Goal: Task Accomplishment & Management: Complete application form

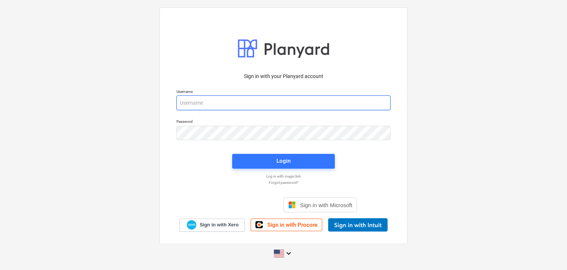
click at [185, 102] on input "email" at bounding box center [284, 102] width 214 height 15
paste input "[EMAIL_ADDRESS][DOMAIN_NAME]"
type input "[EMAIL_ADDRESS][DOMAIN_NAME]"
click at [258, 153] on div "Login" at bounding box center [284, 161] width 112 height 24
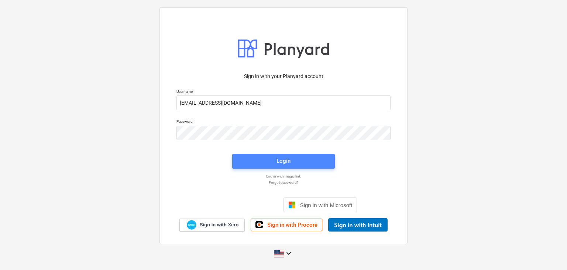
click at [259, 157] on span "Login" at bounding box center [283, 161] width 85 height 10
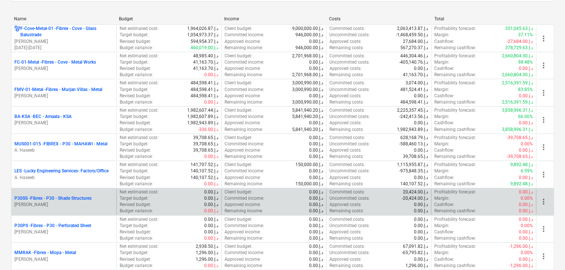
scroll to position [148, 0]
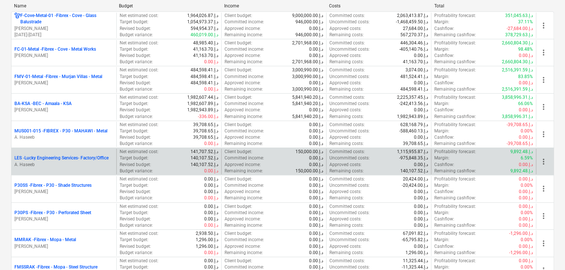
click at [57, 168] on div "LES - Lucky Engineering Services- Factory/Office A. Haseeb" at bounding box center [63, 160] width 105 height 25
click at [79, 158] on p "LES - Lucky Engineering Services- Factory/Office" at bounding box center [61, 158] width 94 height 6
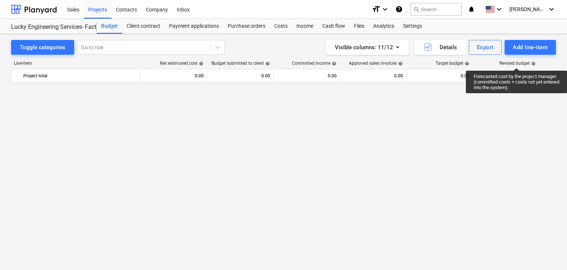
scroll to position [17051, 0]
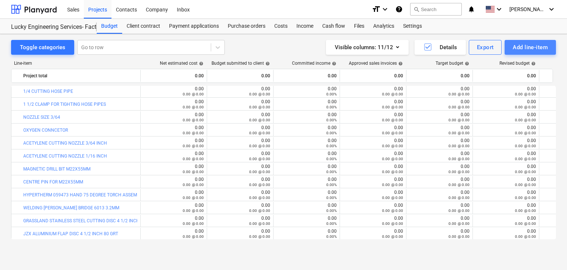
click at [520, 46] on div "Add line-item" at bounding box center [530, 47] width 35 height 10
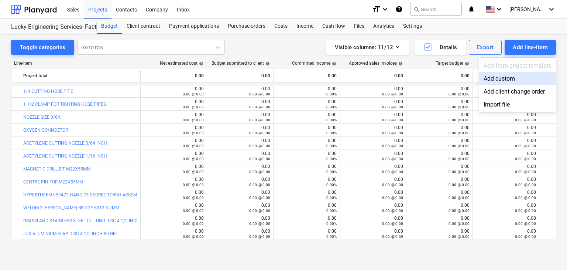
click at [486, 78] on div "Add custom" at bounding box center [517, 78] width 77 height 13
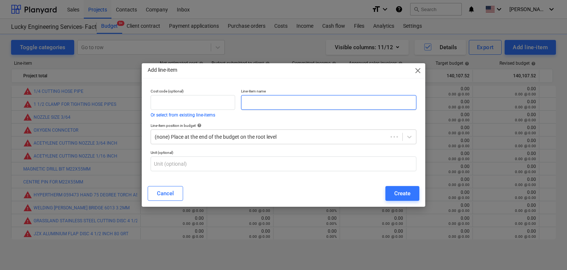
click at [269, 102] on input "text" at bounding box center [328, 102] width 175 height 15
paste input "CAM ROTARY SWITCH SERIES PX20 937A - 3 POSITION A-B0C FOR MIG WELDING MACHINE F…"
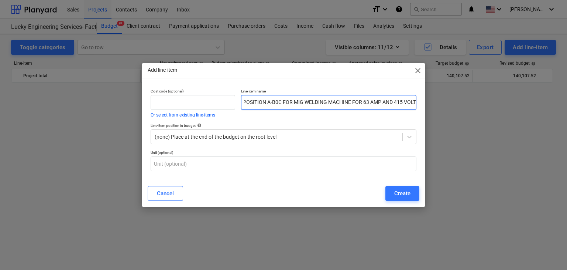
scroll to position [17051, 0]
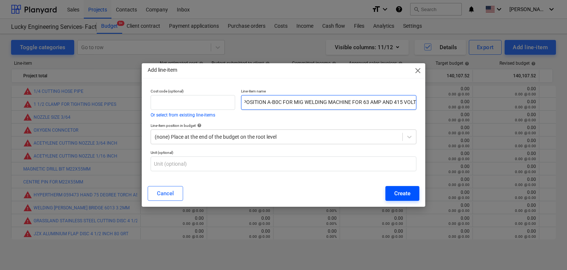
type input "CAM ROTARY SWITCH SERIES PX20 937A - 3 POSITION A-B0C FOR MIG WELDING MACHINE F…"
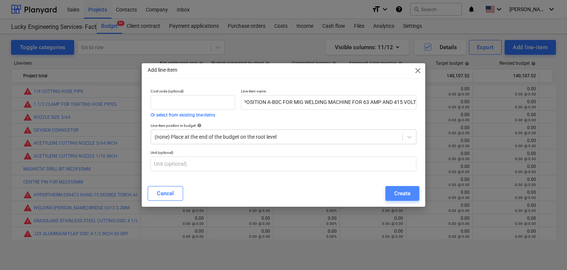
scroll to position [0, 0]
click at [407, 189] on div "Create" at bounding box center [402, 193] width 16 height 10
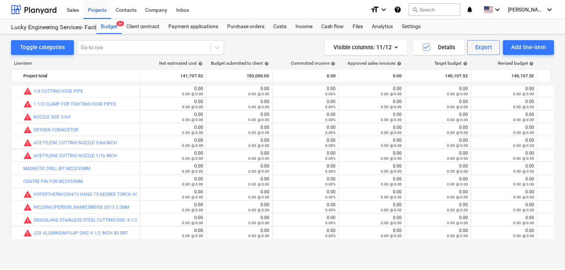
scroll to position [17064, 0]
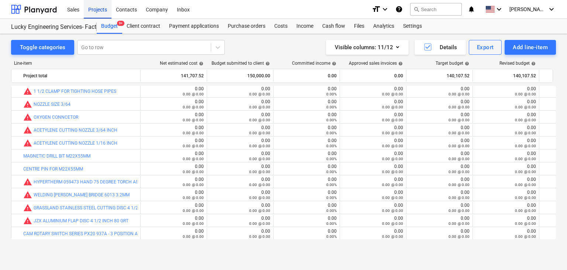
click at [95, 11] on div "Projects" at bounding box center [98, 9] width 28 height 19
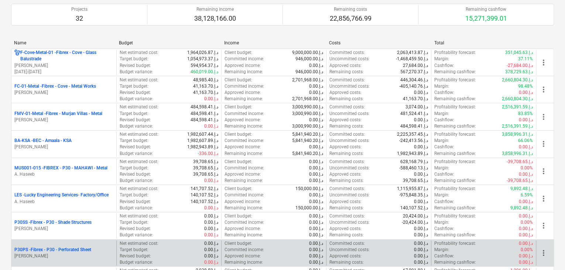
scroll to position [148, 0]
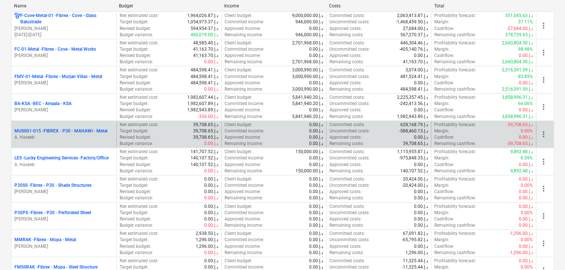
click at [93, 137] on p "A. Haseeb" at bounding box center [63, 137] width 99 height 6
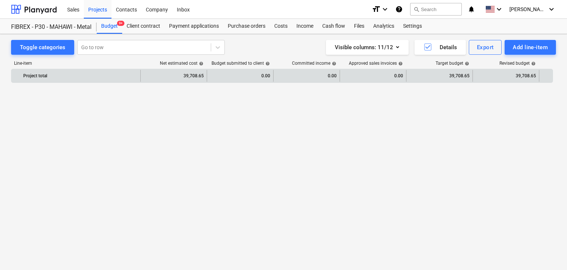
scroll to position [4112, 0]
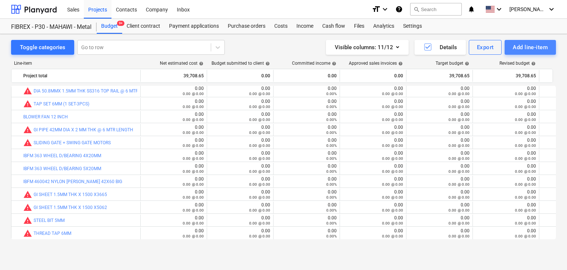
click at [522, 53] on button "Add line-item" at bounding box center [530, 47] width 51 height 15
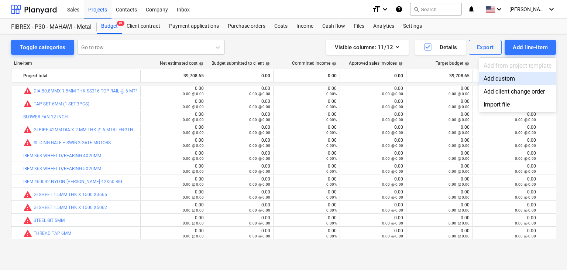
click at [504, 77] on div "Add custom" at bounding box center [517, 78] width 77 height 13
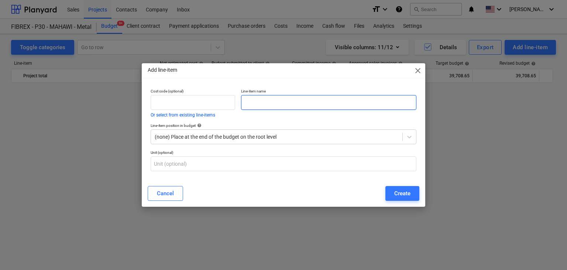
click at [288, 100] on input "text" at bounding box center [328, 102] width 175 height 15
paste input ""GI SELF DRILLING SCREW 6.3X25MM WASHER 19MM OD (1+3MM) 450 PCS/PKT""
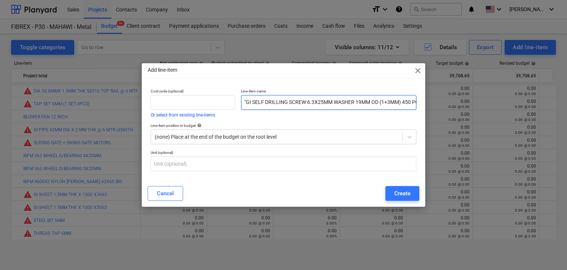
scroll to position [0, 23]
type input ""GI SELF DRILLING SCREW 6.3X25MM WASHER 19MM OD (1+3MM) 450 PCS/PKT""
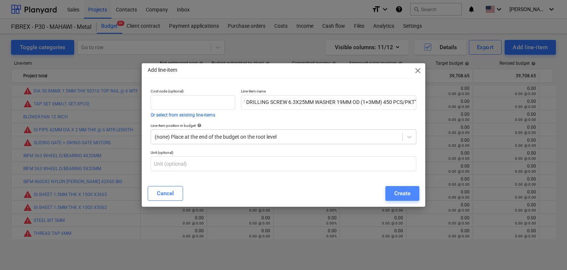
scroll to position [0, 0]
click at [399, 197] on div "Create" at bounding box center [402, 193] width 16 height 10
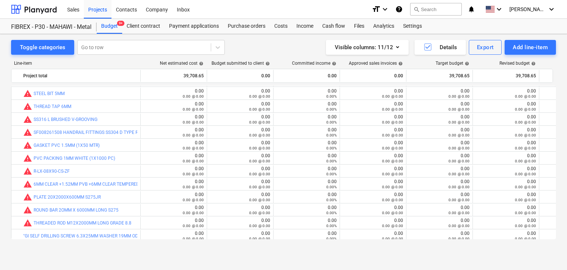
scroll to position [4241, 0]
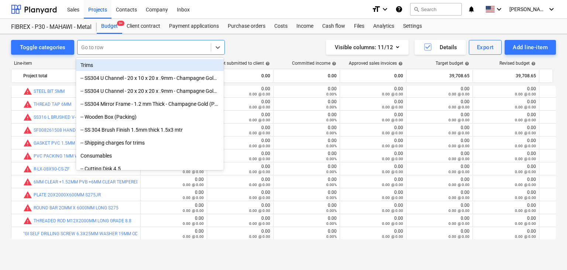
click at [92, 49] on div at bounding box center [144, 47] width 126 height 7
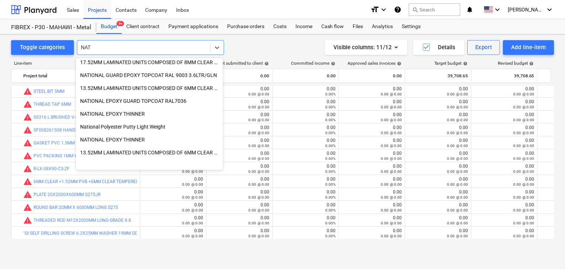
scroll to position [380, 0]
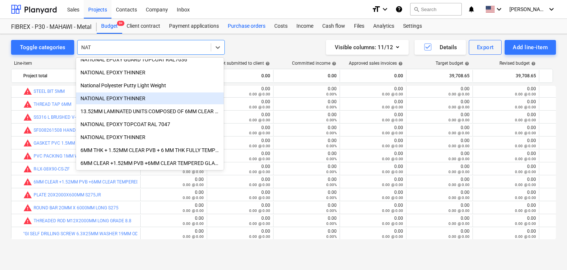
type input "NAT"
click at [254, 31] on div "Purchase orders" at bounding box center [246, 26] width 47 height 15
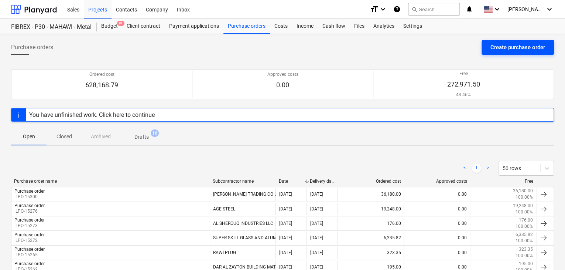
click at [501, 43] on div "Create purchase order" at bounding box center [517, 47] width 55 height 10
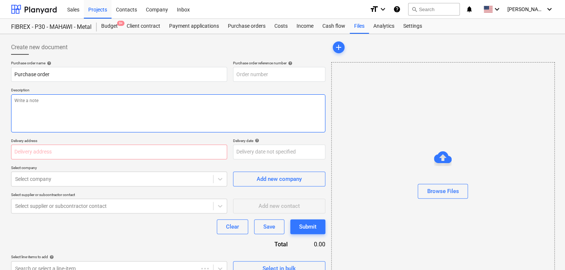
type textarea "x"
type input "MUS001-015-PO-259"
click at [224, 98] on textarea at bounding box center [168, 113] width 314 height 38
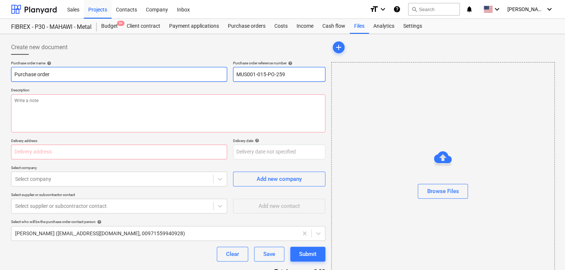
drag, startPoint x: 296, startPoint y: 73, endPoint x: 220, endPoint y: 70, distance: 76.5
click at [220, 70] on div "Purchase order name help Purchase order Purchase order reference number help MU…" at bounding box center [168, 71] width 314 height 21
type textarea "x"
type input "."
type textarea "x"
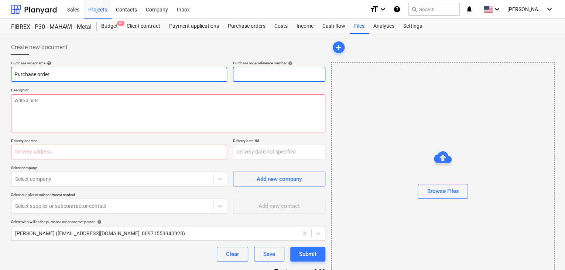
type input ".L"
type textarea "x"
type input ".LP"
type textarea "x"
type input ".LPO"
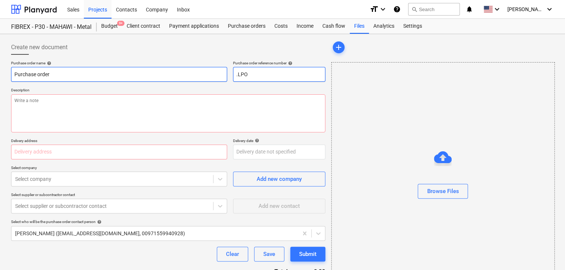
type textarea "x"
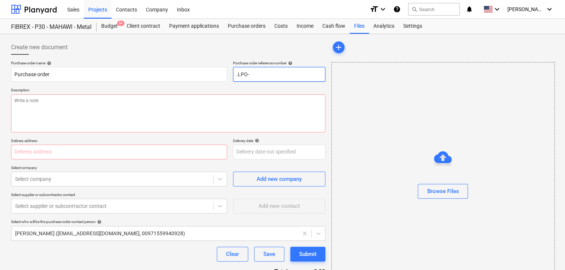
type input ".LPO-"
type textarea "x"
type input ".LPO-1"
type textarea "x"
type input ".LPO-15"
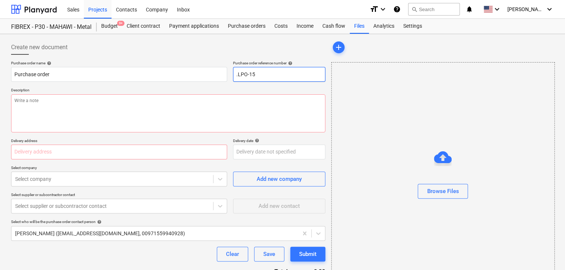
type textarea "x"
type input ".LPO-153"
type textarea "x"
type input ".LPO-1530"
type textarea "x"
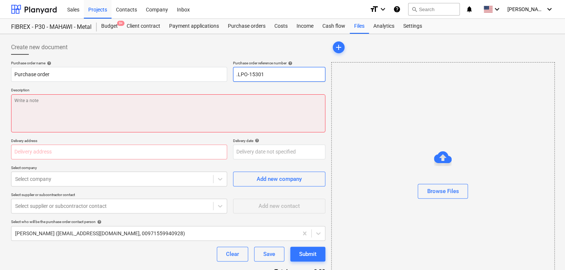
type input ".LPO-15301"
click at [54, 120] on textarea at bounding box center [168, 113] width 314 height 38
type textarea "x"
type textarea "1"
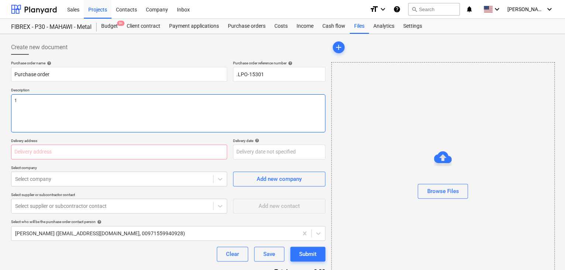
type textarea "x"
type textarea "13"
type textarea "x"
type textarea "13/"
type textarea "x"
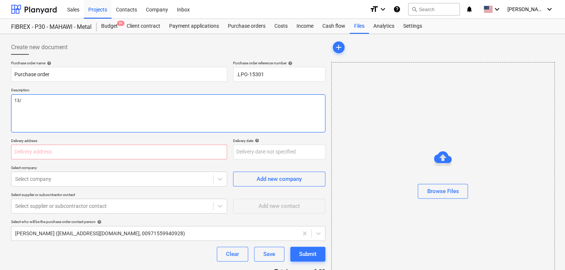
type textarea "13/A"
type textarea "x"
type textarea "13/AU"
type textarea "x"
type textarea "13/AUG"
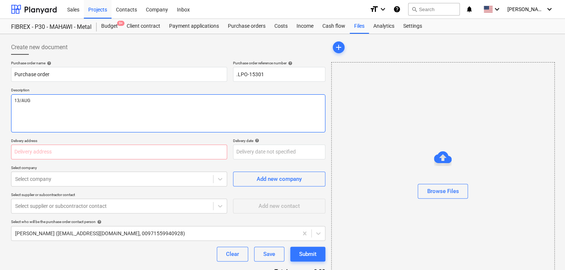
type textarea "x"
type textarea "13/AUG/"
type textarea "x"
type textarea "13/[DATE]"
type textarea "x"
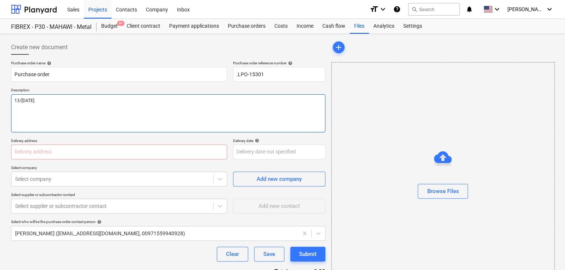
type textarea "[DATE]"
type textarea "x"
type textarea "[DATE]"
type textarea "x"
type textarea "[DATE]"
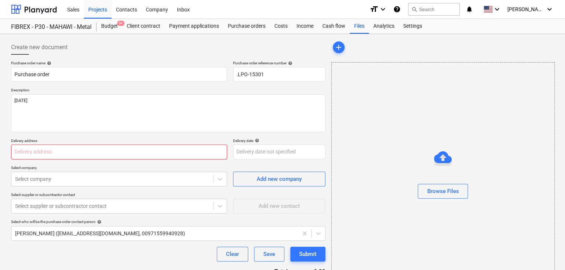
click at [27, 150] on input "text" at bounding box center [119, 151] width 216 height 15
type textarea "x"
type input "L"
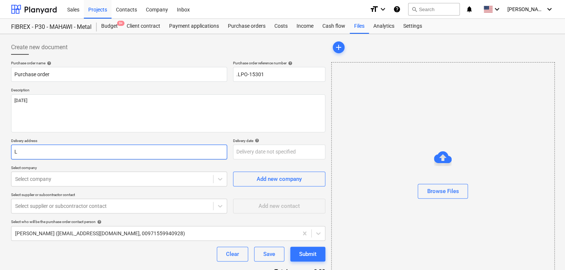
type textarea "x"
type input "LU"
type textarea "x"
type input "LUC"
type textarea "x"
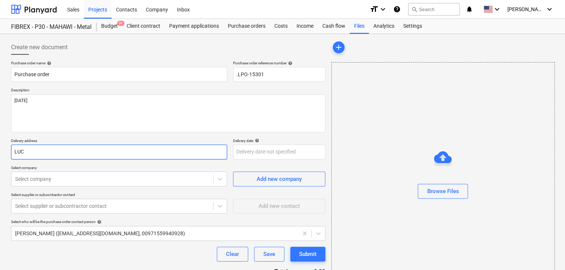
type input "LUCK"
type textarea "x"
type input "LUCKY"
type textarea "x"
type input "LUCKY"
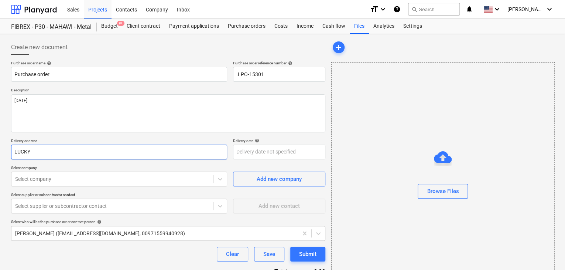
type textarea "x"
type input "LUCKY E"
type textarea "x"
type input "LUCKY EN"
type textarea "x"
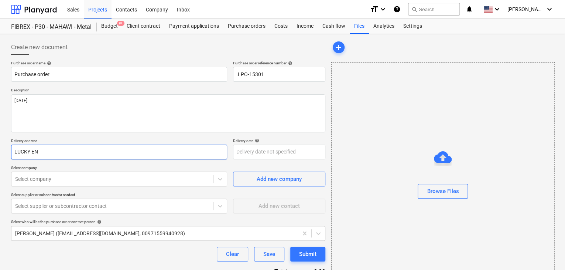
type input "LUCKY ENG"
type textarea "x"
type input "LUCKY ENGI"
type textarea "x"
type input "LUCKY ENGIN"
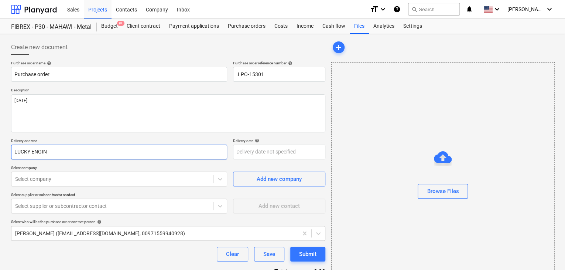
type textarea "x"
type input "LUCKY ENGINE"
type textarea "x"
type input "LUCKY ENGINEE"
type textarea "x"
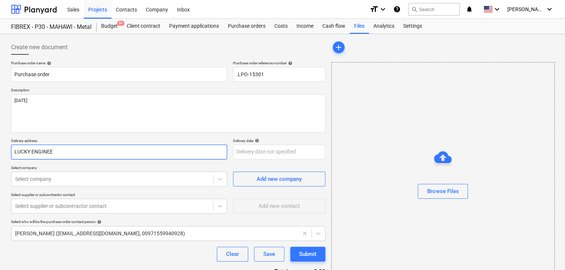
type input "LUCKY ENGINEER"
type textarea "x"
type input "LUCKY ENGINEERI"
type textarea "x"
type input "LUCKY ENGINEERIN"
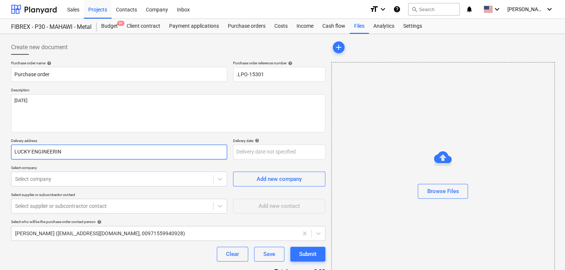
type textarea "x"
type input "LUCKY ENGINEERING"
type textarea "x"
type input "LUCKY ENGINEERING"
type textarea "x"
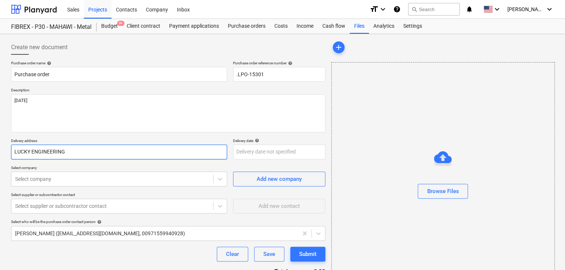
type input "LUCKY ENGINEERING S"
type textarea "x"
type input "LUCKY ENGINEERING SE"
type textarea "x"
type input "LUCKY ENGINEERING SER"
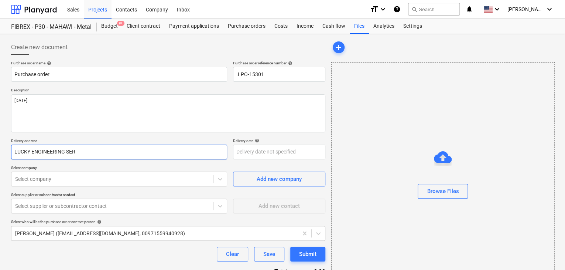
type textarea "x"
type input "LUCKY ENGINEERING SERV"
type textarea "x"
type input "LUCKY ENGINEERING SERVI"
type textarea "x"
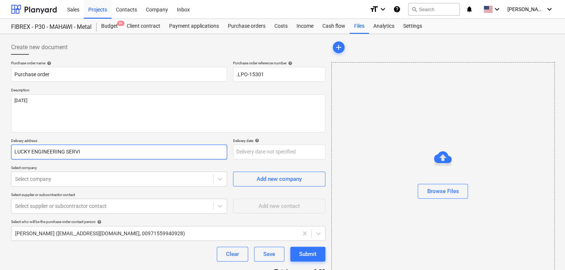
type input "LUCKY ENGINEERING SERVIC"
type textarea "x"
type input "LUCKY ENGINEERING SERVICE"
type textarea "x"
type input "LUCKY ENGINEERING SERVICES"
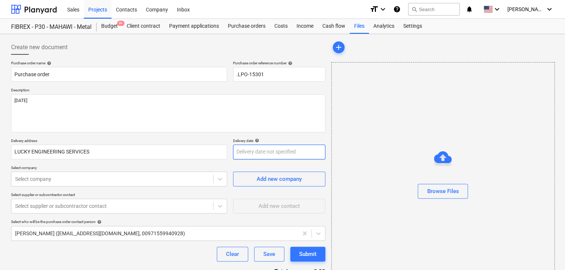
click at [245, 152] on body "Sales Projects Contacts Company Inbox format_size keyboard_arrow_down help sear…" at bounding box center [282, 135] width 565 height 270
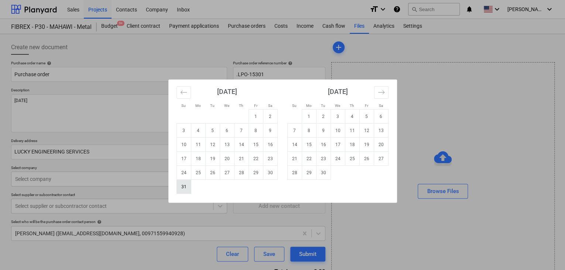
click at [188, 188] on td "31" at bounding box center [184, 186] width 14 height 14
type textarea "x"
type input "[DATE]"
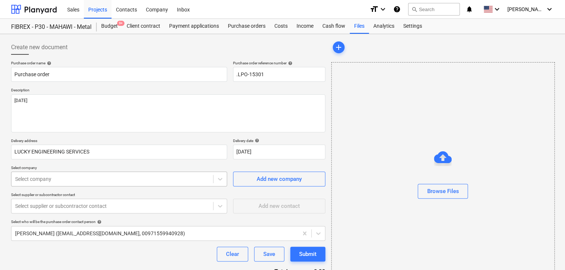
click at [56, 183] on body "Sales Projects Contacts Company Inbox format_size keyboard_arrow_down help sear…" at bounding box center [282, 135] width 565 height 270
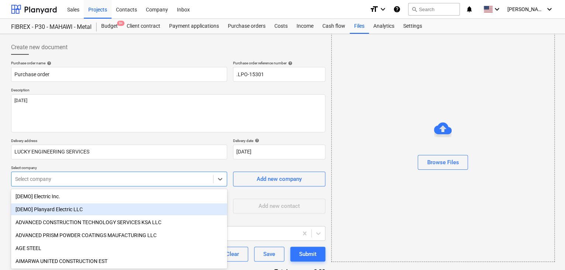
scroll to position [34, 0]
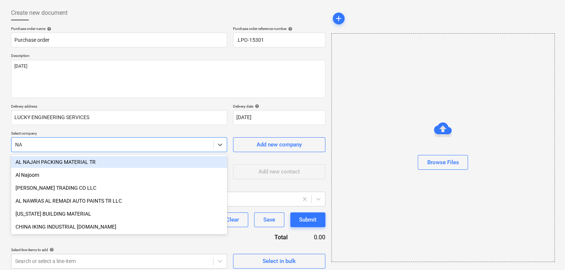
type input "NAT"
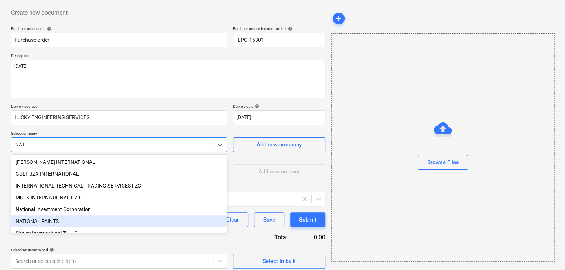
click at [34, 225] on div "NATIONAL PAINTS" at bounding box center [119, 221] width 216 height 12
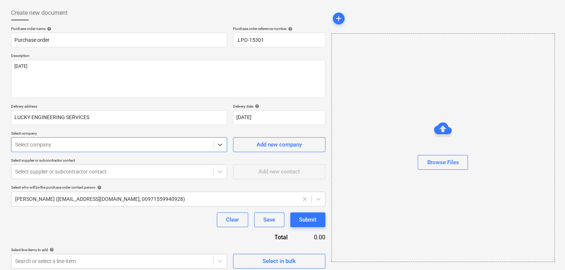
type textarea "x"
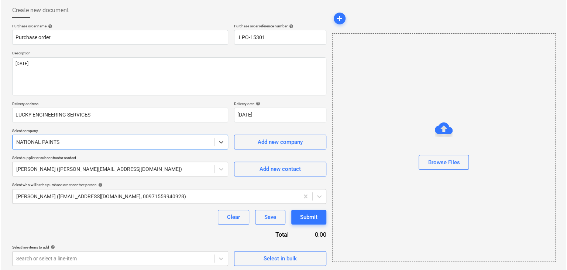
scroll to position [38, 0]
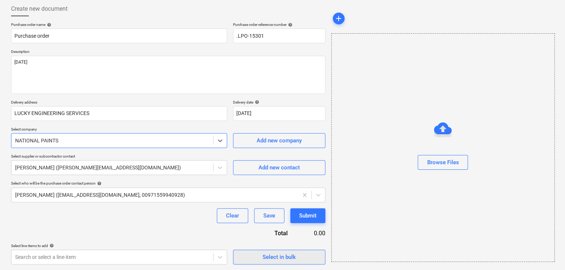
click at [259, 255] on span "Select in bulk" at bounding box center [279, 257] width 74 height 10
type textarea "x"
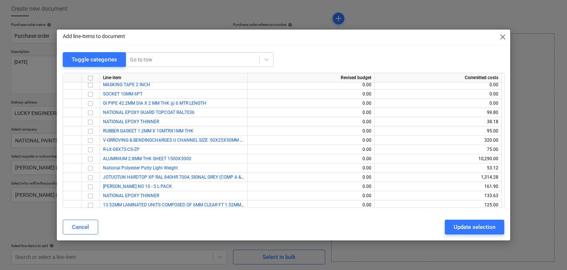
scroll to position [2460, 0]
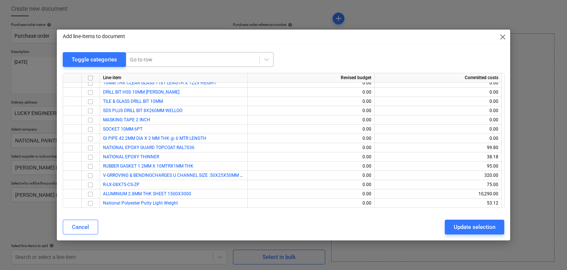
click at [144, 61] on div at bounding box center [193, 59] width 126 height 7
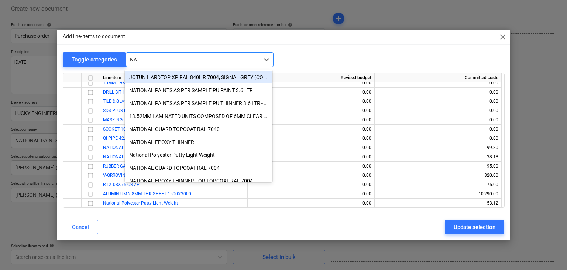
type input "NAT"
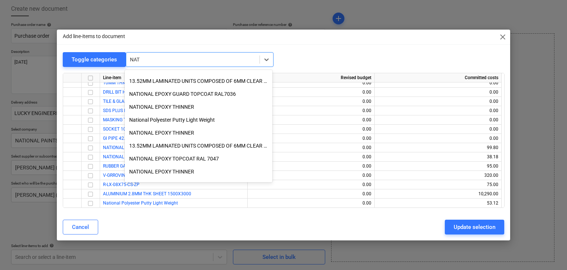
scroll to position [380, 0]
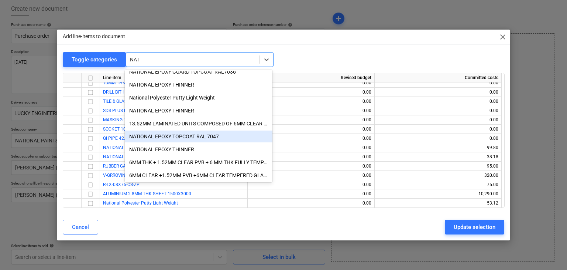
click at [222, 132] on div "NATIONAL EPOXY TOPCOAT RAL 7047" at bounding box center [199, 136] width 148 height 12
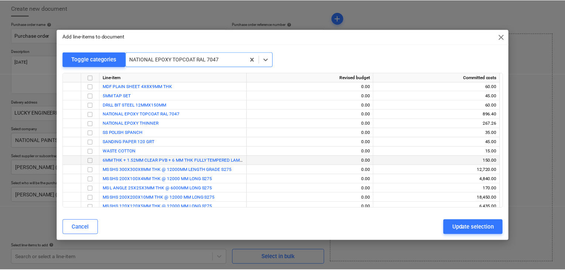
scroll to position [2687, 0]
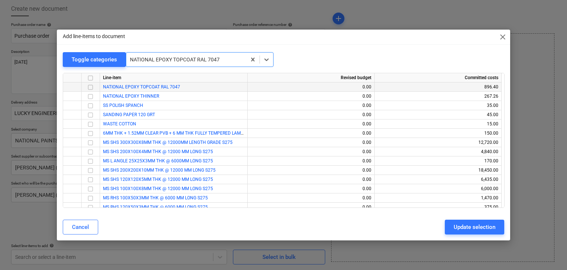
click at [87, 86] on input "checkbox" at bounding box center [90, 87] width 9 height 9
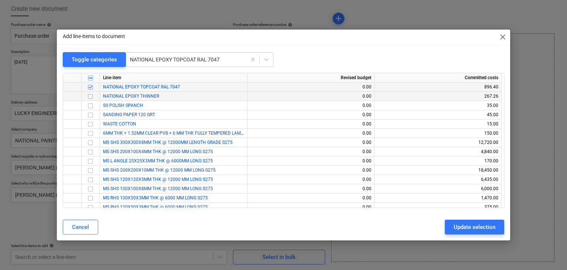
click at [88, 93] on input "checkbox" at bounding box center [90, 96] width 9 height 9
click at [459, 227] on div "Update selection" at bounding box center [475, 227] width 42 height 10
type textarea "x"
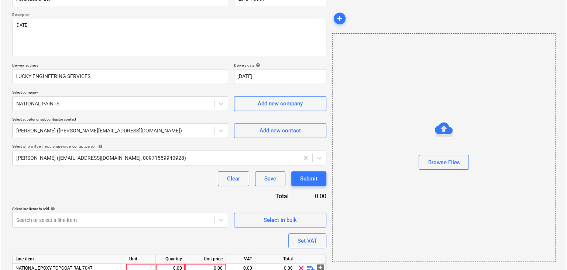
scroll to position [117, 0]
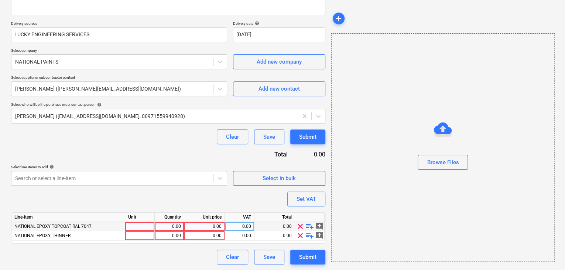
click at [130, 227] on div at bounding box center [140, 226] width 30 height 9
type input "DRUM"
type textarea "x"
click at [129, 239] on div "Line-item Unit Quantity Unit price VAT Total NATIONAL EPOXY TOPCOAT RAL 7047 DR…" at bounding box center [168, 227] width 314 height 31
click at [130, 234] on div at bounding box center [140, 235] width 30 height 9
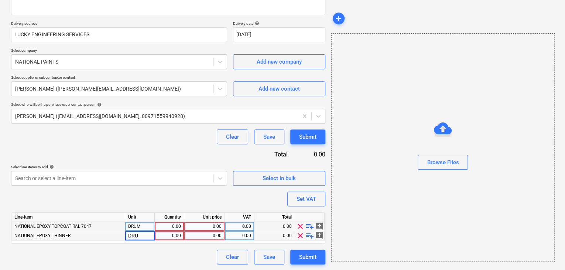
type input "DRUM"
type textarea "x"
click at [164, 225] on div "0.00" at bounding box center [169, 226] width 23 height 9
type input "1"
type textarea "x"
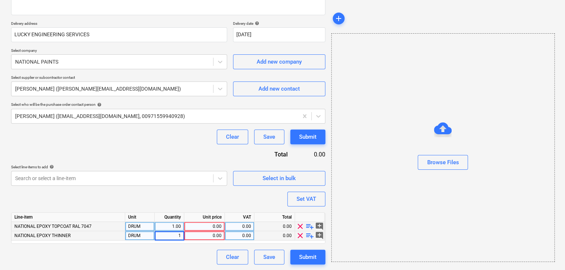
click at [222, 227] on div "0.00" at bounding box center [204, 226] width 41 height 9
type input "448.20"
click at [222, 227] on input "448.20" at bounding box center [204, 226] width 40 height 9
type textarea "x"
click at [211, 237] on div "0.00" at bounding box center [204, 235] width 34 height 9
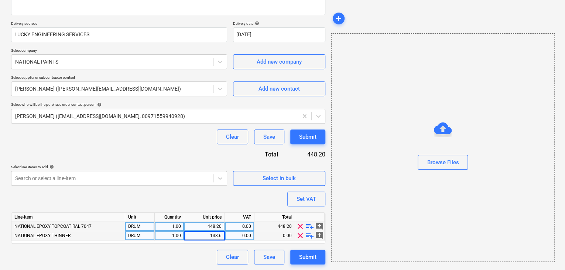
type input "133.63"
type textarea "x"
click at [386, 213] on div "Browse Files" at bounding box center [442, 147] width 223 height 228
click at [309, 197] on div "Set VAT" at bounding box center [307, 199] width 20 height 10
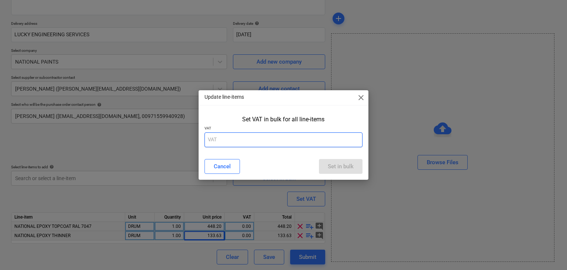
click at [250, 145] on input "text" at bounding box center [284, 139] width 158 height 15
type input "5"
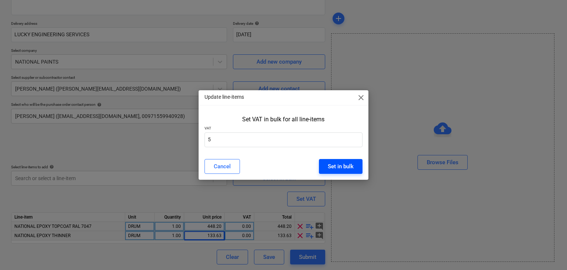
click at [335, 162] on div "Set in bulk" at bounding box center [341, 166] width 26 height 10
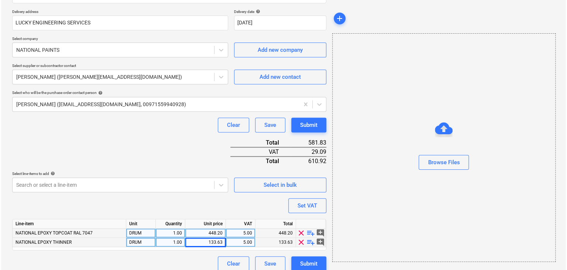
scroll to position [136, 0]
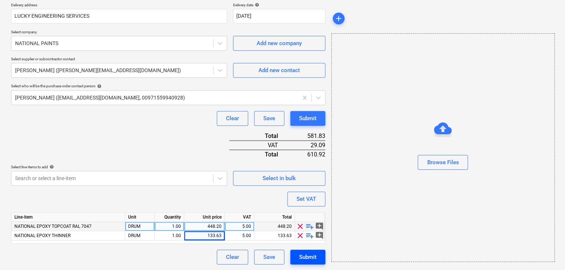
click at [301, 252] on div "Submit" at bounding box center [307, 257] width 17 height 10
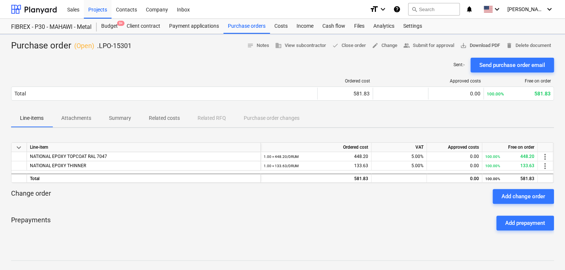
click at [472, 47] on span "save_alt Download PDF" at bounding box center [480, 45] width 40 height 8
click at [248, 31] on div "Purchase orders" at bounding box center [246, 26] width 47 height 15
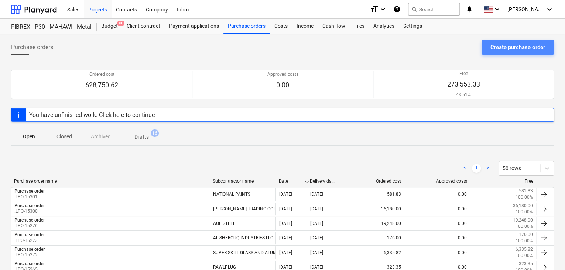
click at [506, 45] on div "Create purchase order" at bounding box center [517, 47] width 55 height 10
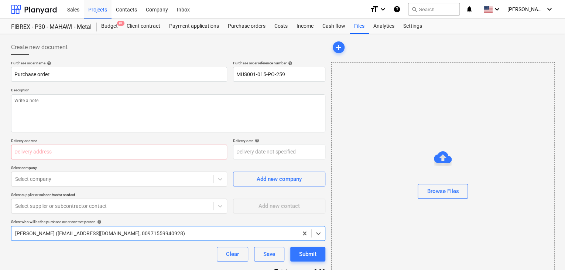
click at [230, 73] on div "Purchase order name help Purchase order Purchase order reference number help MU…" at bounding box center [168, 71] width 314 height 21
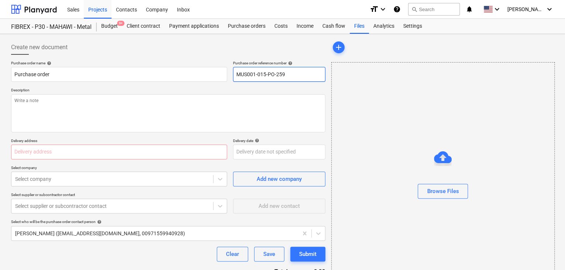
drag, startPoint x: 304, startPoint y: 75, endPoint x: 182, endPoint y: 62, distance: 122.6
click at [182, 62] on div "Purchase order name help Purchase order Purchase order reference number help MU…" at bounding box center [168, 71] width 314 height 21
type textarea "x"
type input "."
type textarea "x"
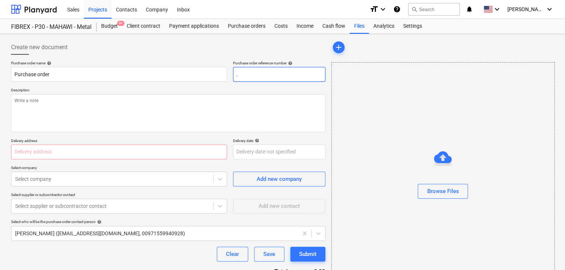
type input ".L"
type textarea "x"
type input ".LP"
type textarea "x"
type input ".LPO"
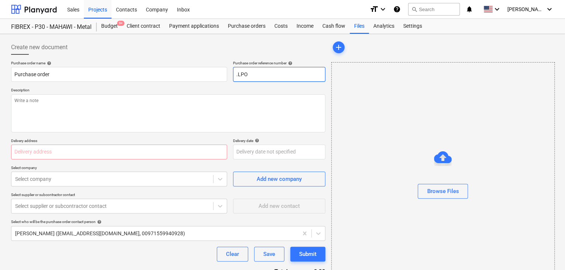
type textarea "x"
type input ".LPO-"
type textarea "x"
type input ".LPO-1"
type textarea "x"
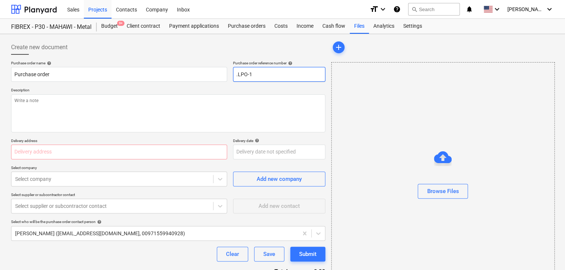
type input ".LPO-15"
type textarea "x"
type input ".LPO-153"
type textarea "x"
type input ".LPO-1530"
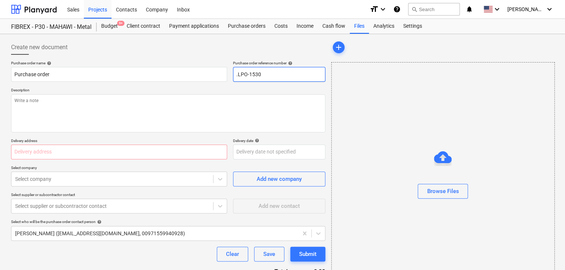
type textarea "x"
type input ".LPO-15302"
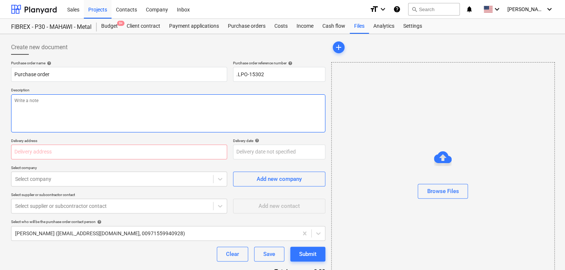
click at [44, 111] on textarea at bounding box center [168, 113] width 314 height 38
type textarea "x"
type textarea "1"
type textarea "x"
type textarea "13"
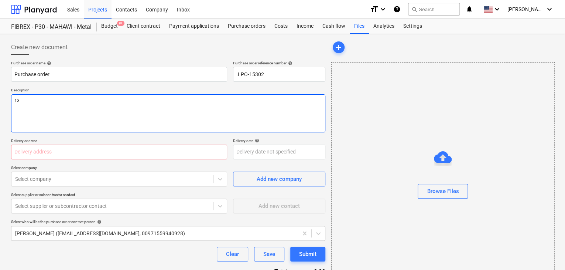
type textarea "x"
type textarea "13/"
type textarea "x"
type textarea "13/A"
type textarea "x"
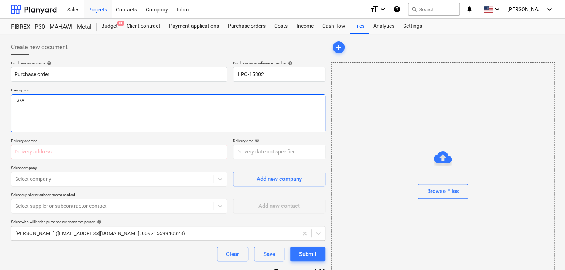
type textarea "13/AU"
type textarea "x"
type textarea "13/AUG"
type textarea "x"
type textarea "13/AUG/"
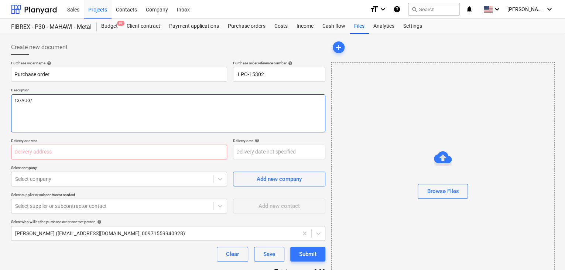
type textarea "x"
type textarea "13/[DATE]"
type textarea "x"
type textarea "[DATE]"
type textarea "x"
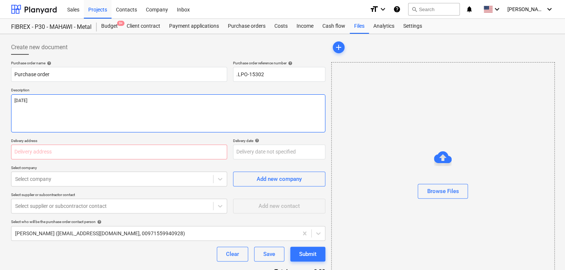
type textarea "[DATE]"
type textarea "x"
type textarea "[DATE]"
click at [19, 147] on input "text" at bounding box center [119, 151] width 216 height 15
type textarea "x"
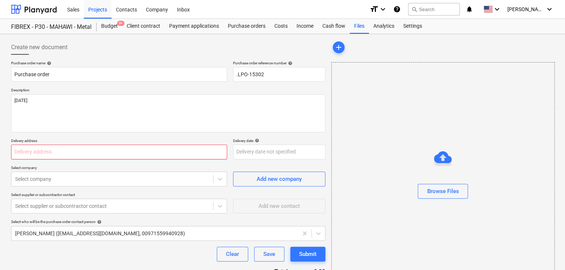
type input "L"
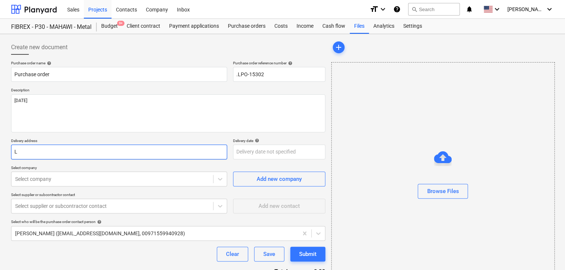
type textarea "x"
type input "LU"
type textarea "x"
type input "LUC"
type textarea "x"
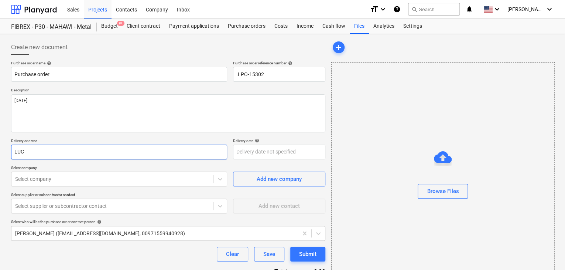
type input "LUCK"
type textarea "x"
type input "LUCKY"
type textarea "x"
type input "LUCKY"
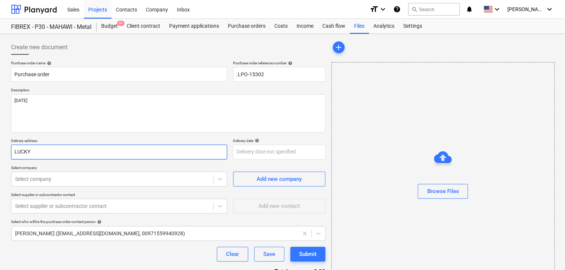
type textarea "x"
type input "LUCKY E"
type textarea "x"
type input "LUCKY EN"
type textarea "x"
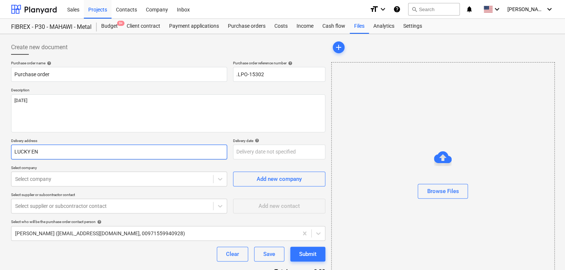
type input "LUCKY ENG"
type textarea "x"
type input "LUCKY ENGI"
type textarea "x"
type input "LUCKY ENGIN"
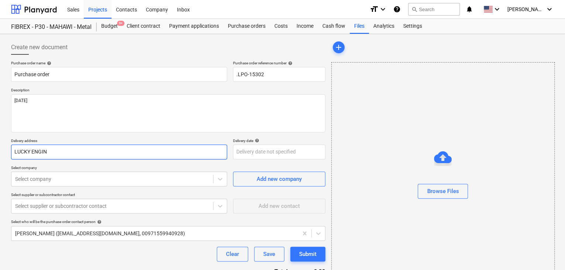
type textarea "x"
type input "LUCKY ENGINE"
type textarea "x"
type input "LUCKY ENGINEE"
type textarea "x"
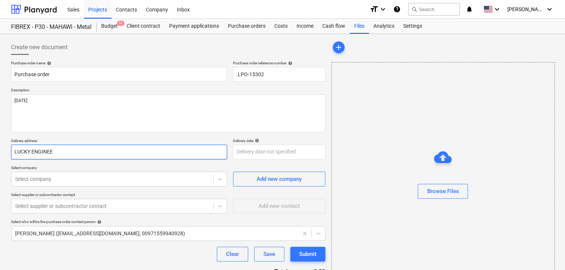
type input "LUCKY ENGINEER"
type textarea "x"
type input "LUCKY ENGINEERI"
type textarea "x"
type input "LUCKY ENGINEERIN"
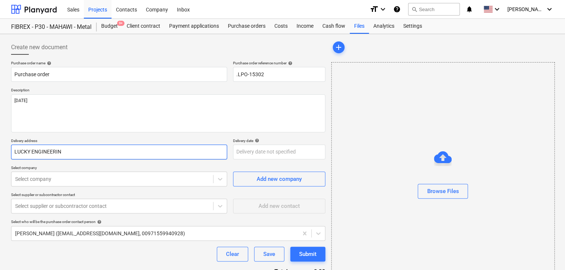
type textarea "x"
type input "LUCKY ENGINEERING"
type textarea "x"
type input "LUCKY ENGINEERING"
type textarea "x"
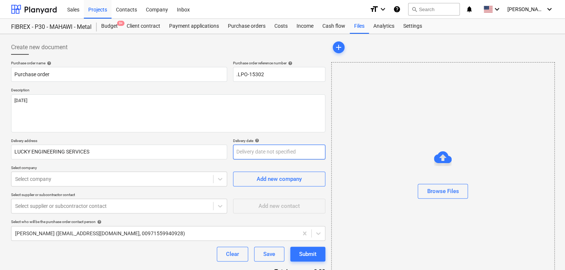
click at [249, 155] on body "Sales Projects Contacts Company Inbox format_size keyboard_arrow_down help sear…" at bounding box center [282, 135] width 565 height 270
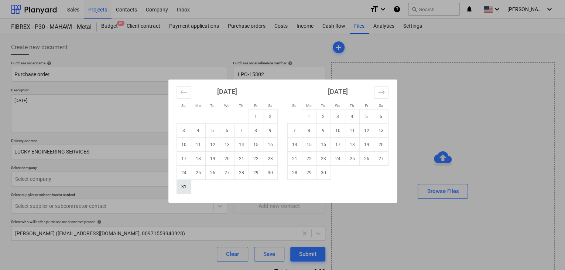
click at [181, 187] on td "31" at bounding box center [184, 186] width 14 height 14
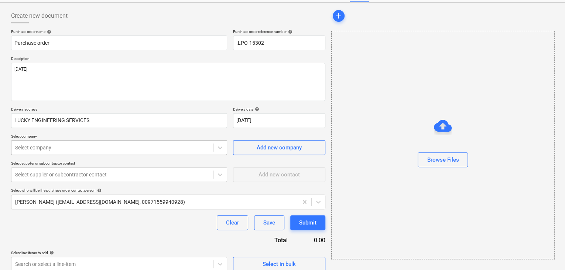
click at [94, 176] on body "Sales Projects Contacts Company Inbox format_size keyboard_arrow_down help sear…" at bounding box center [282, 104] width 565 height 270
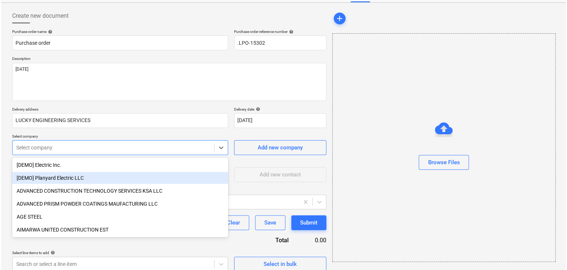
scroll to position [34, 0]
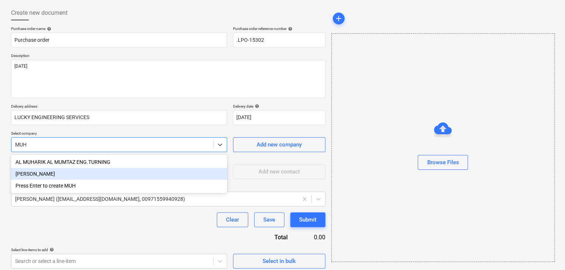
click at [83, 178] on div "[PERSON_NAME]" at bounding box center [119, 174] width 216 height 12
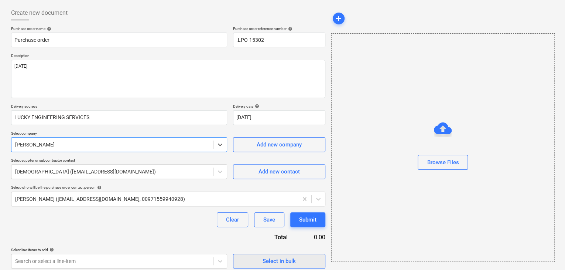
click at [294, 260] on div "Select in bulk" at bounding box center [279, 261] width 33 height 10
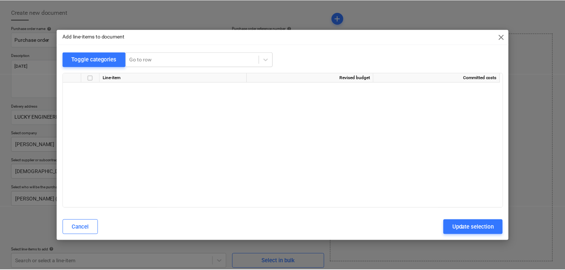
scroll to position [3014, 0]
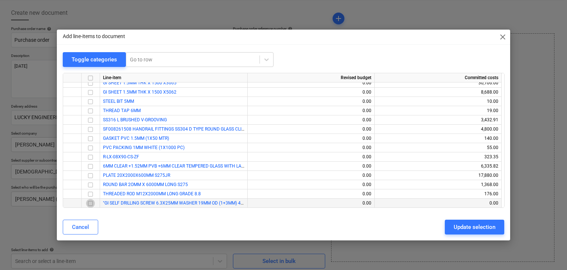
click at [92, 202] on input "checkbox" at bounding box center [90, 203] width 9 height 9
click at [460, 226] on div "Update selection" at bounding box center [475, 227] width 42 height 10
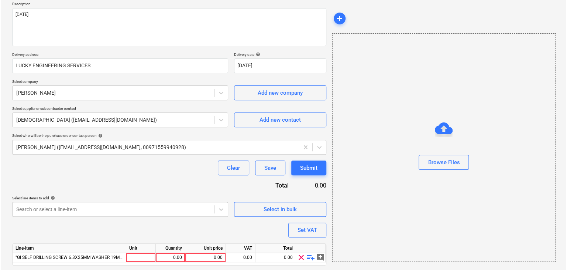
scroll to position [108, 0]
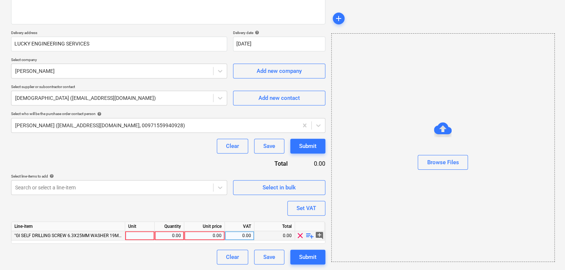
click at [135, 236] on div at bounding box center [140, 235] width 30 height 9
click at [158, 233] on div "0.00" at bounding box center [169, 235] width 23 height 9
click at [216, 234] on div "0.00" at bounding box center [204, 235] width 34 height 9
click at [355, 218] on div "Browse Files" at bounding box center [442, 147] width 223 height 228
click at [311, 208] on div "Set VAT" at bounding box center [307, 208] width 20 height 10
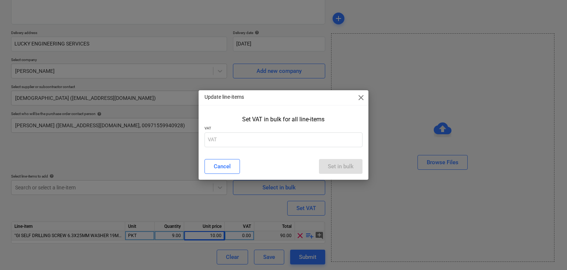
click at [361, 95] on span "close" at bounding box center [361, 97] width 9 height 9
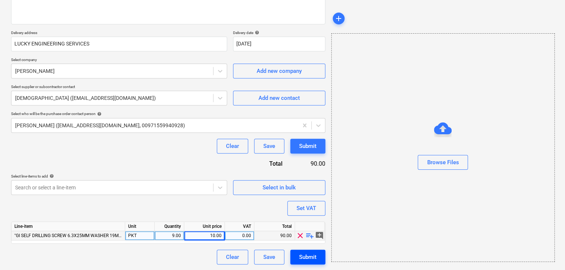
click at [307, 256] on div "Submit" at bounding box center [307, 257] width 17 height 10
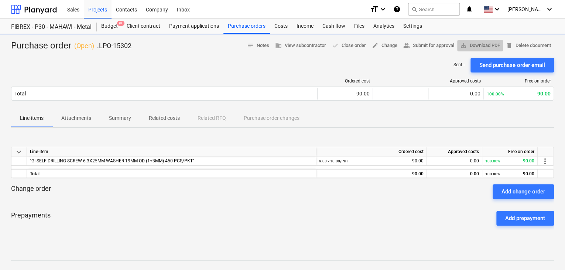
click at [487, 45] on span "save_alt Download PDF" at bounding box center [480, 45] width 40 height 8
click at [457, 40] on button "save_alt Download PDF" at bounding box center [480, 45] width 46 height 11
click at [108, 10] on div "Projects" at bounding box center [98, 9] width 28 height 19
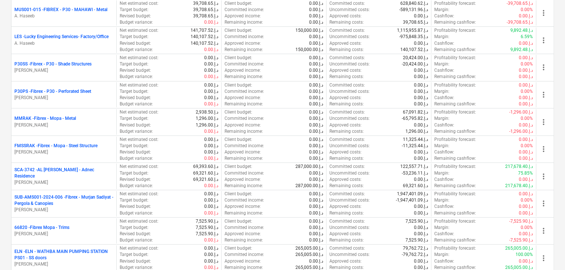
scroll to position [222, 0]
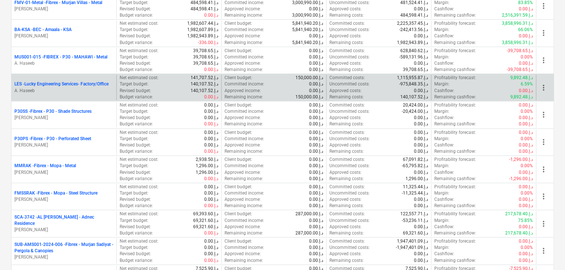
click at [76, 88] on p "A. Haseeb" at bounding box center [63, 91] width 99 height 6
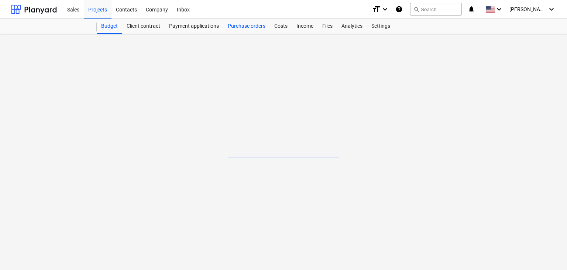
click at [261, 30] on div "Purchase orders" at bounding box center [246, 26] width 47 height 15
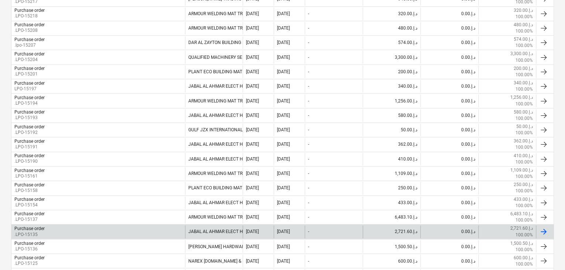
scroll to position [480, 0]
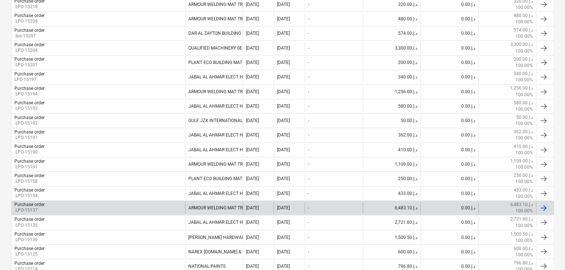
click at [52, 202] on div "Purchase order .LPO-15137" at bounding box center [98, 207] width 174 height 13
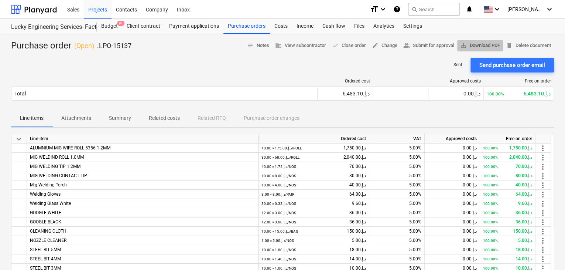
click at [472, 42] on span "save_alt Download PDF" at bounding box center [480, 45] width 40 height 8
